Goal: Check status: Check status

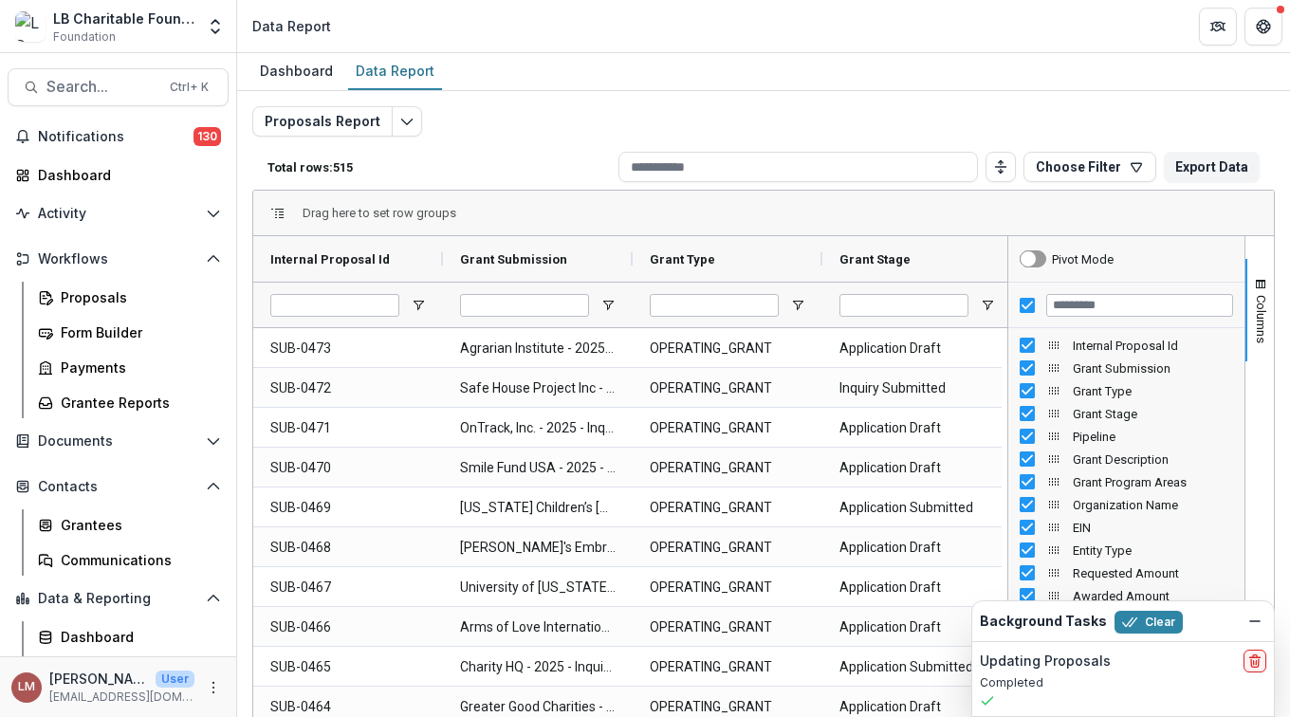
scroll to position [437, 0]
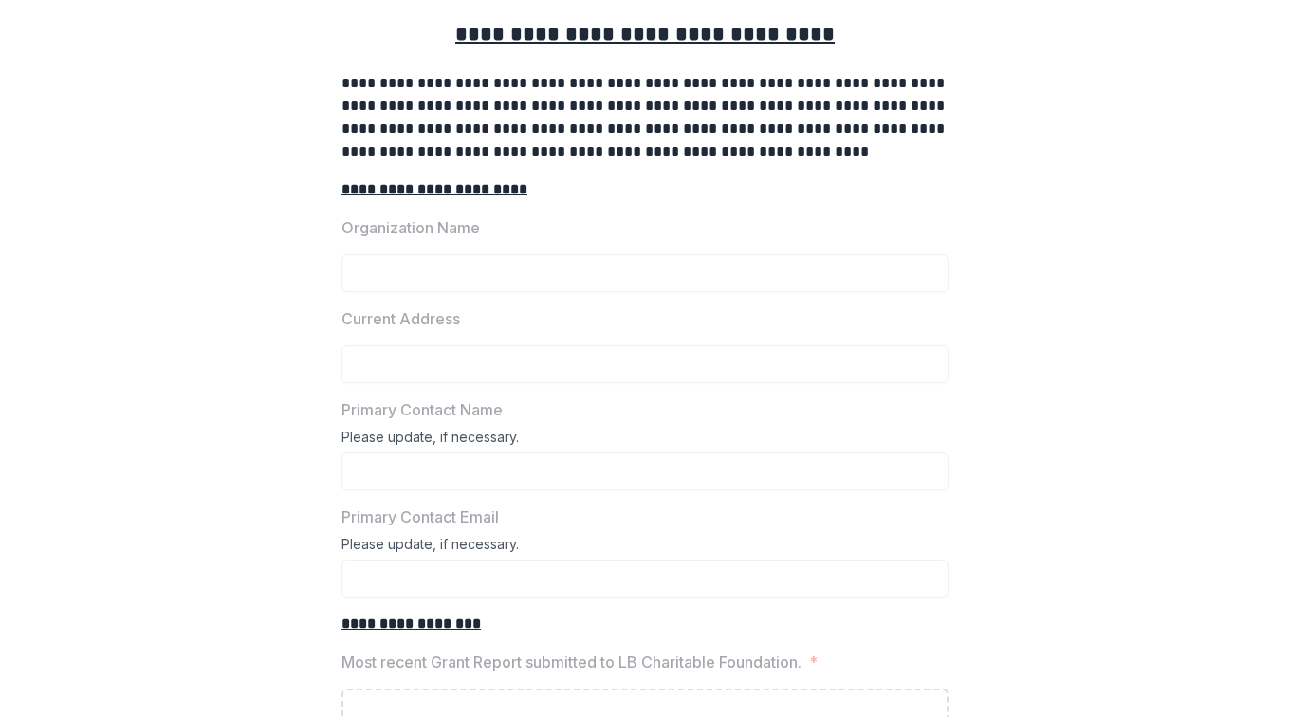
scroll to position [290, 0]
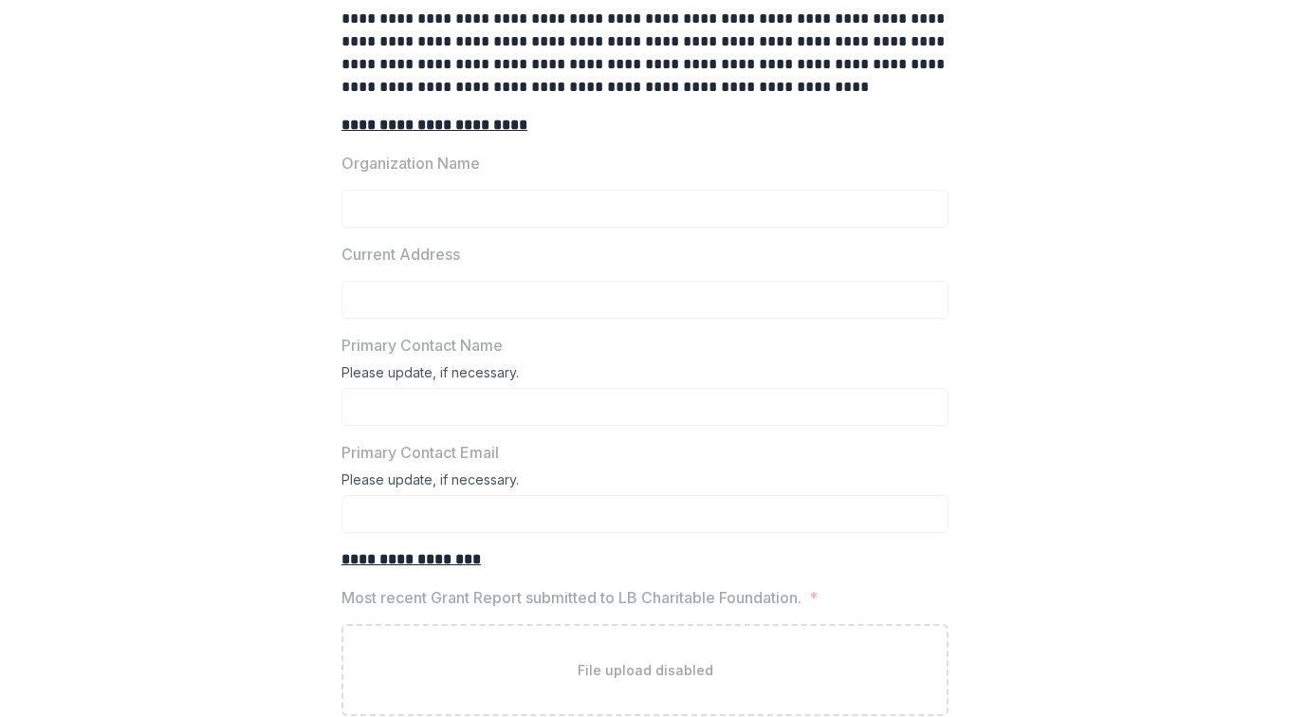
click at [398, 561] on u "**********" at bounding box center [411, 559] width 139 height 14
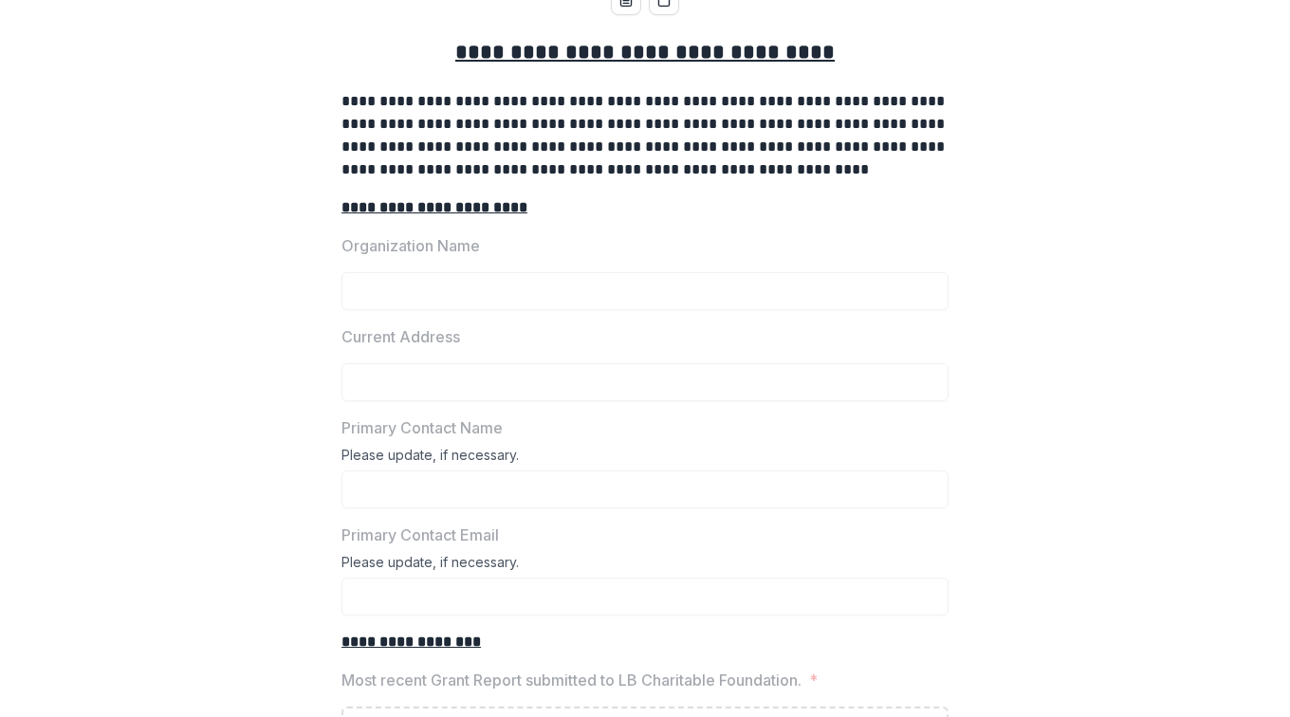
scroll to position [0, 0]
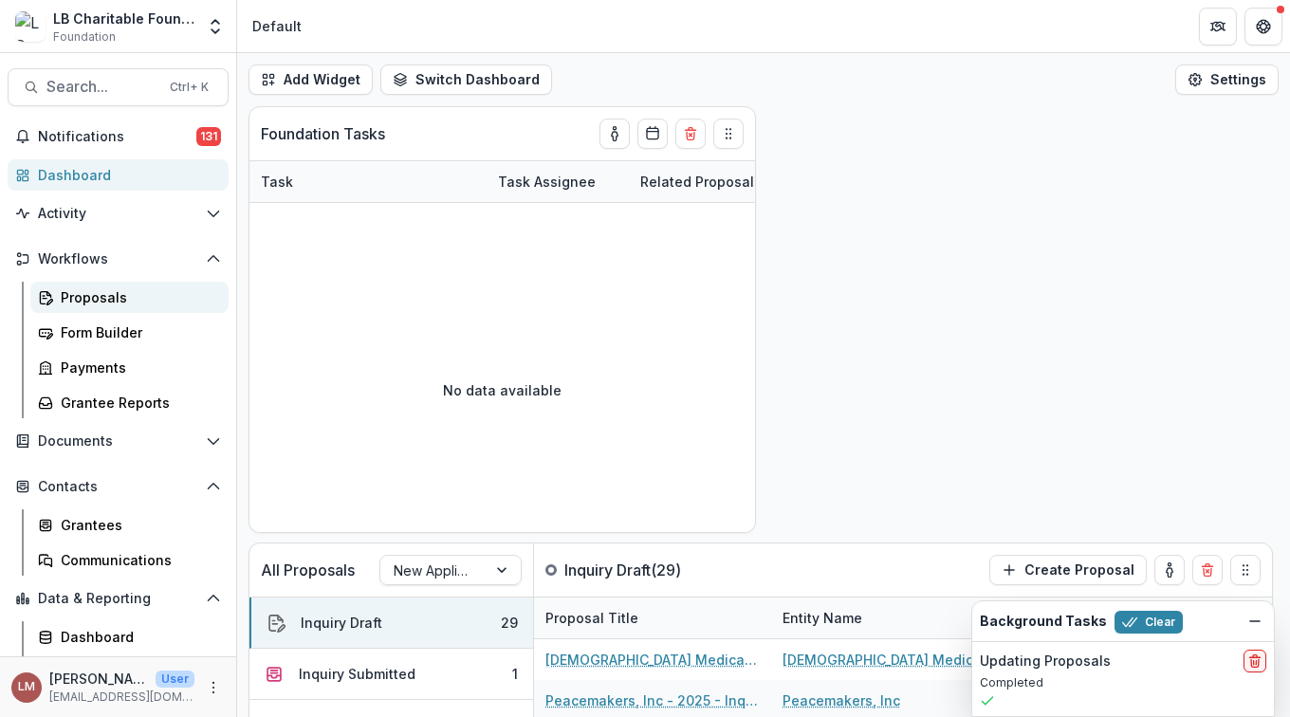
click at [97, 293] on div "Proposals" at bounding box center [137, 297] width 153 height 20
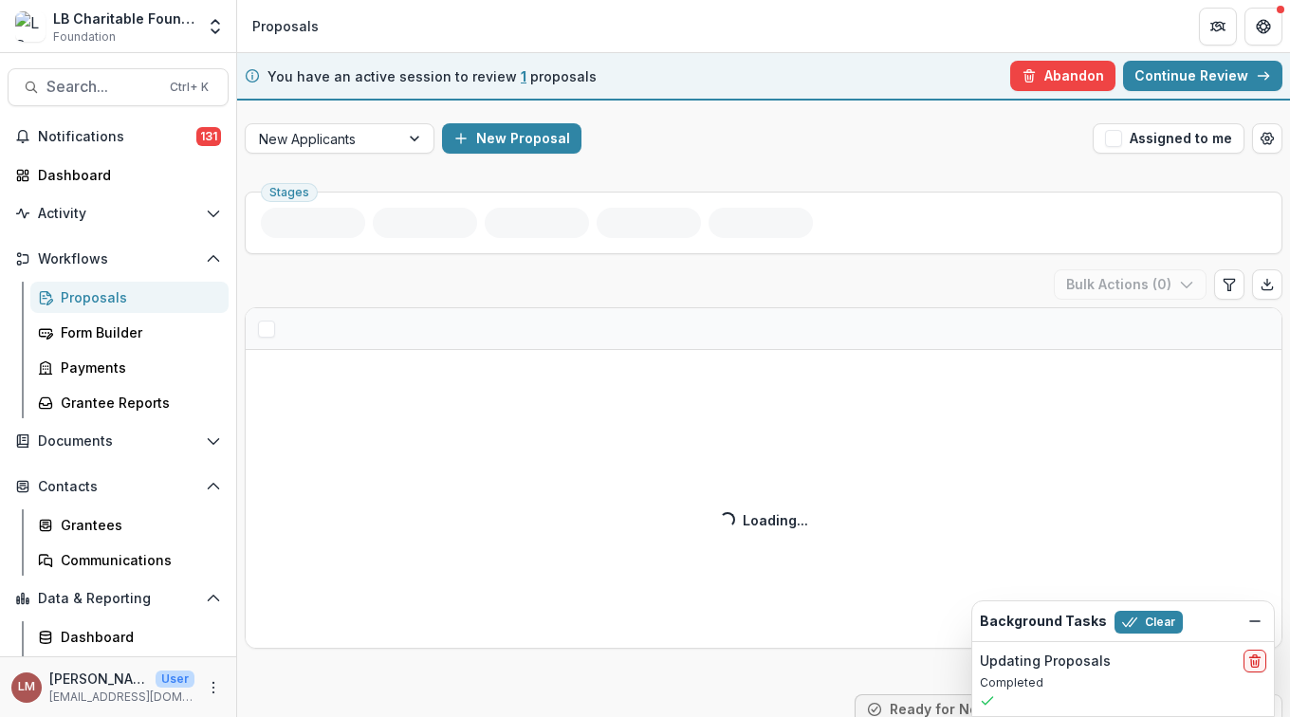
click at [96, 298] on div "Proposals" at bounding box center [137, 297] width 153 height 20
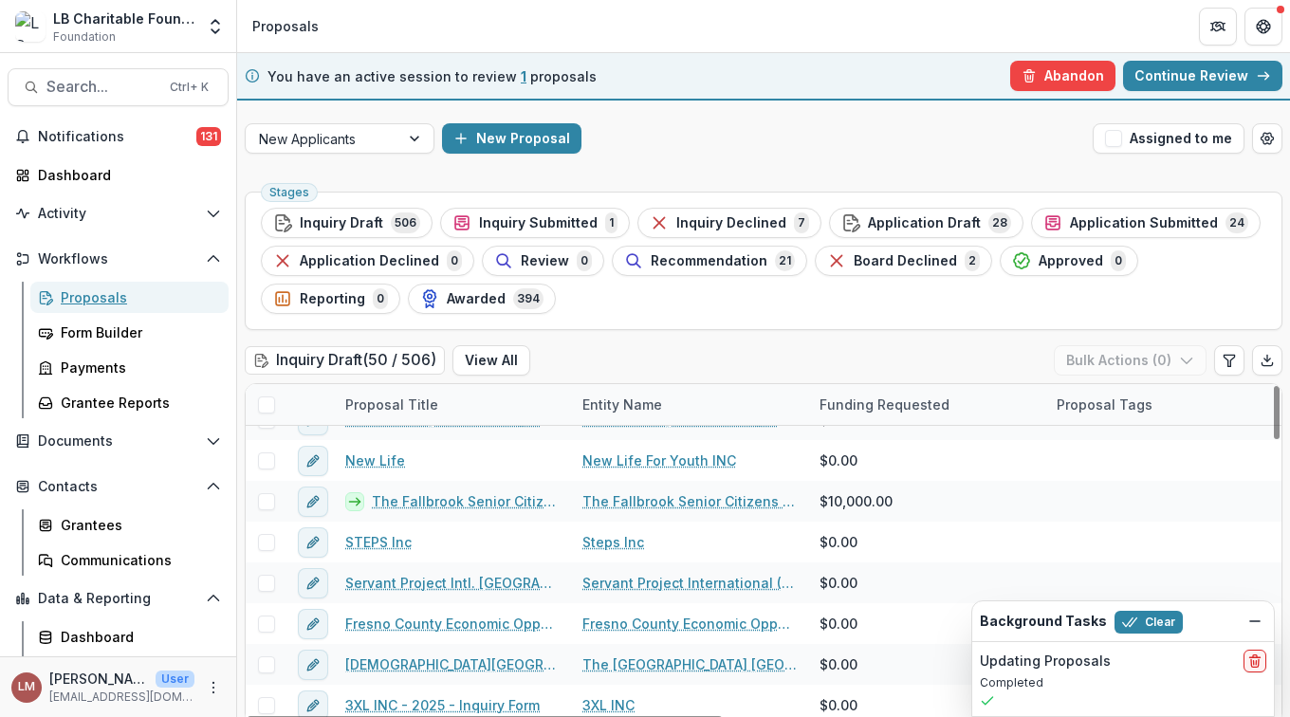
scroll to position [231, 0]
click at [665, 256] on span "Recommendation" at bounding box center [709, 261] width 117 height 16
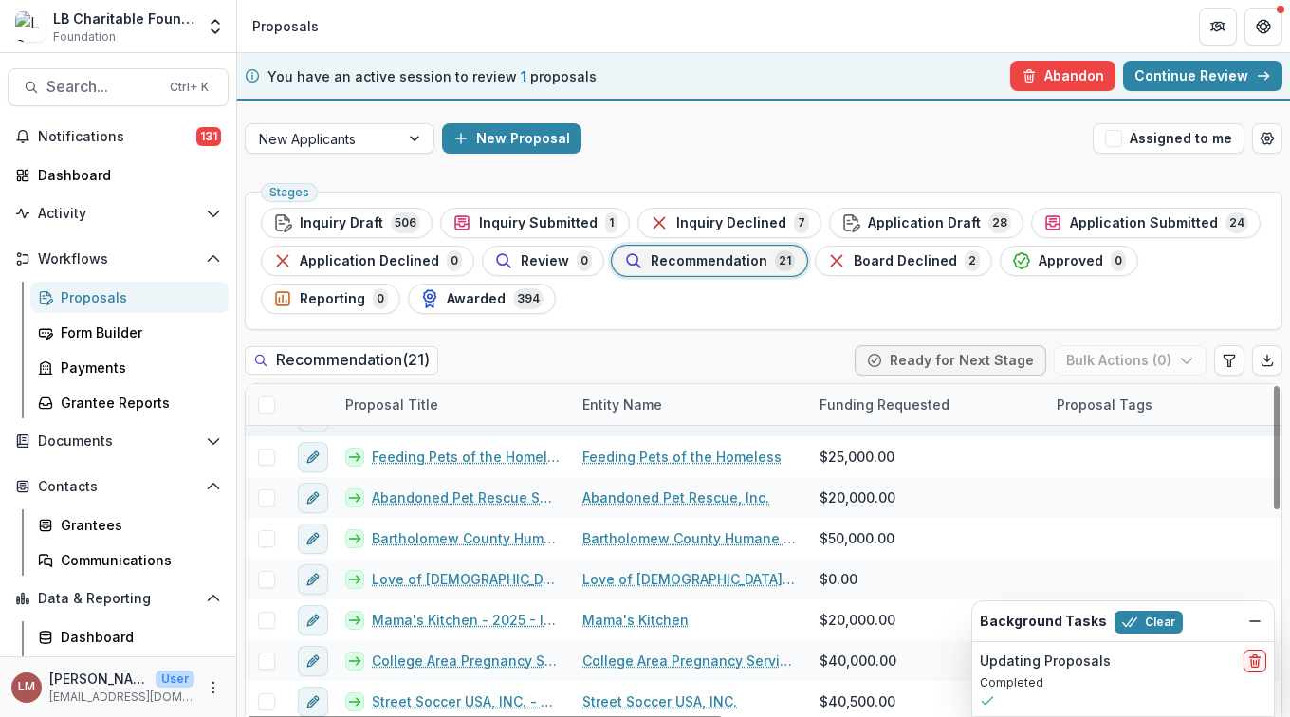
scroll to position [127, 0]
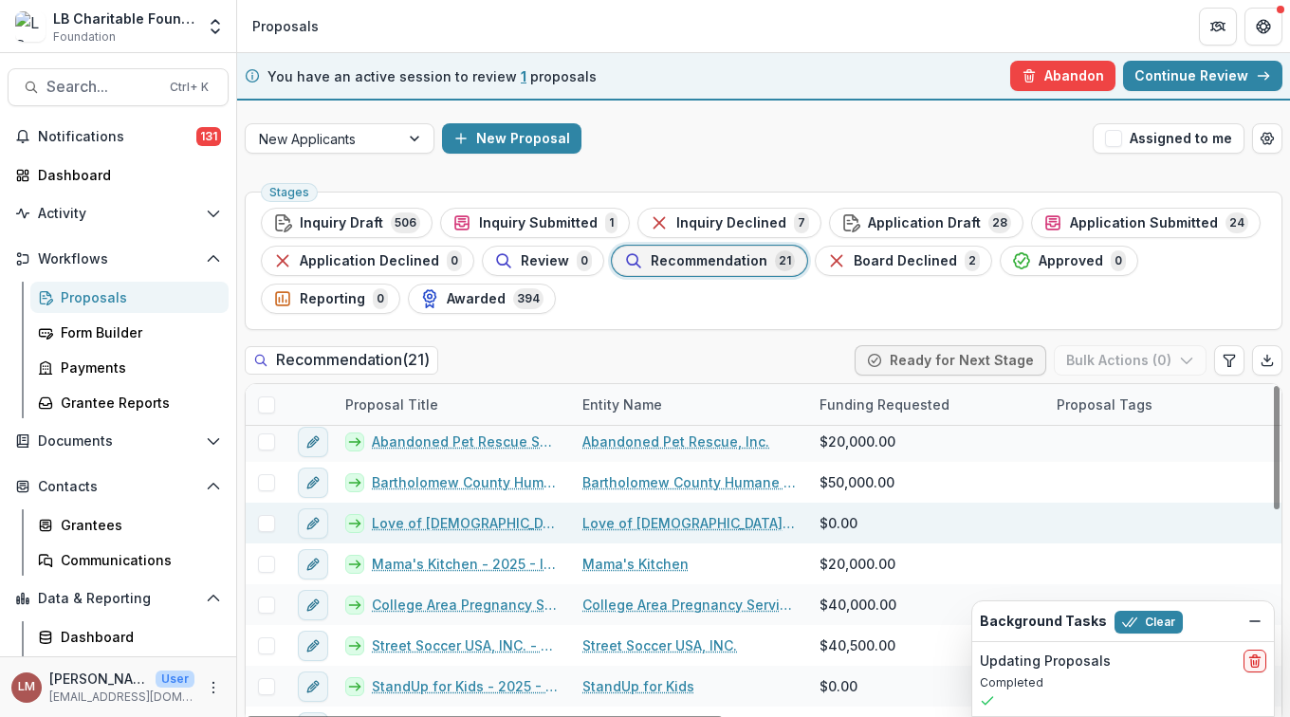
click at [614, 518] on link "Love of Christ [Christian] Fellowship" at bounding box center [689, 523] width 214 height 20
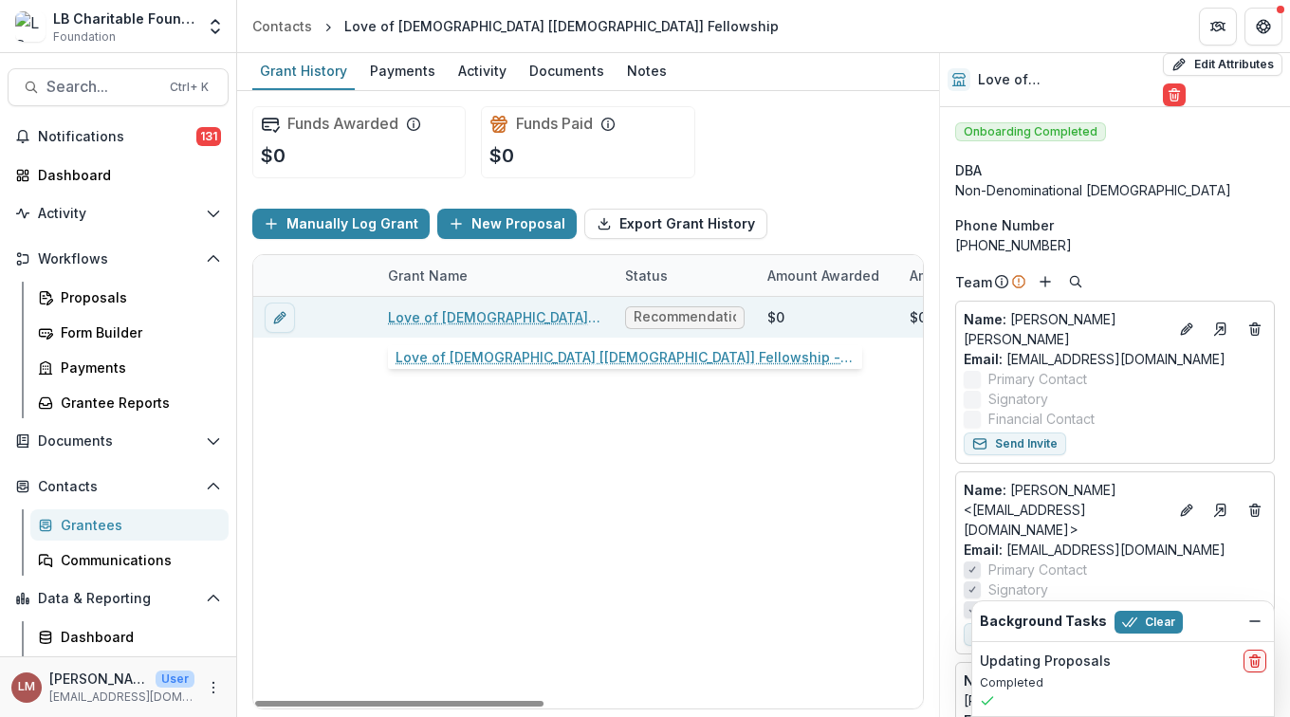
click at [528, 314] on link "Love of Christ [Christian] Fellowship - 2025 - Grant Funding Request Requiremen…" at bounding box center [495, 317] width 214 height 20
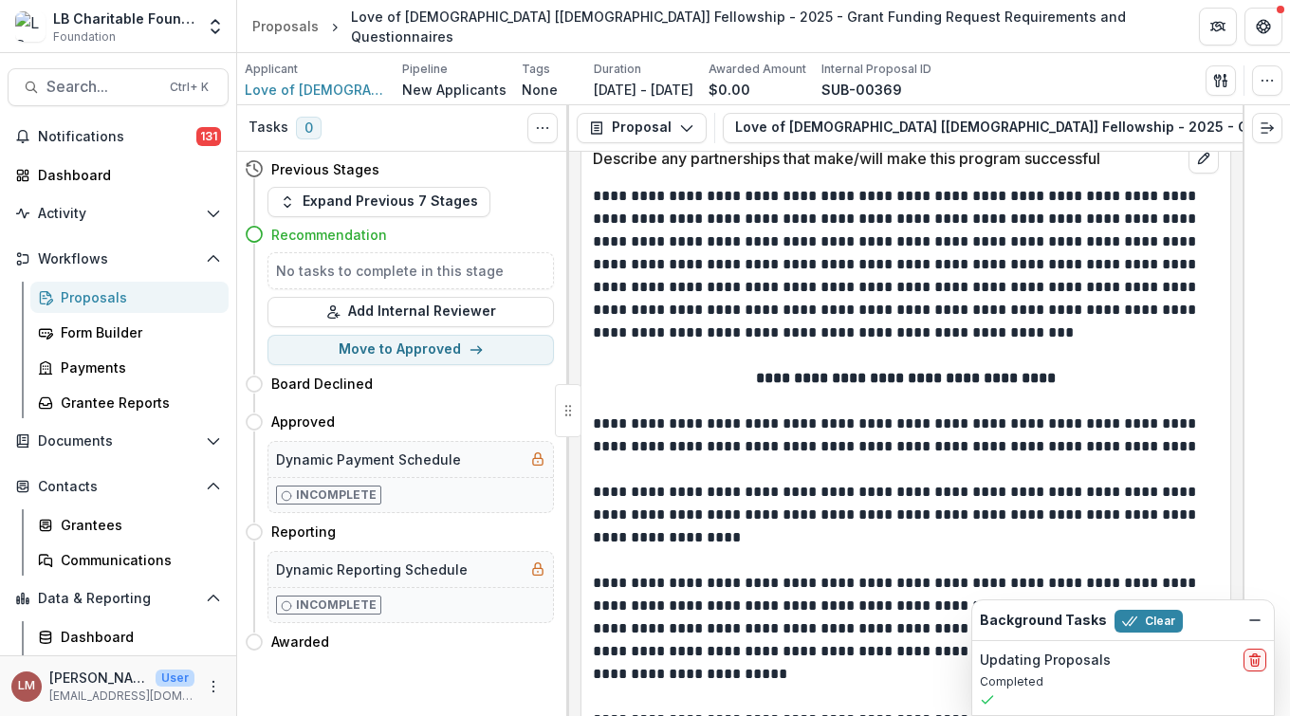
scroll to position [3754, 0]
